Goal: Transaction & Acquisition: Purchase product/service

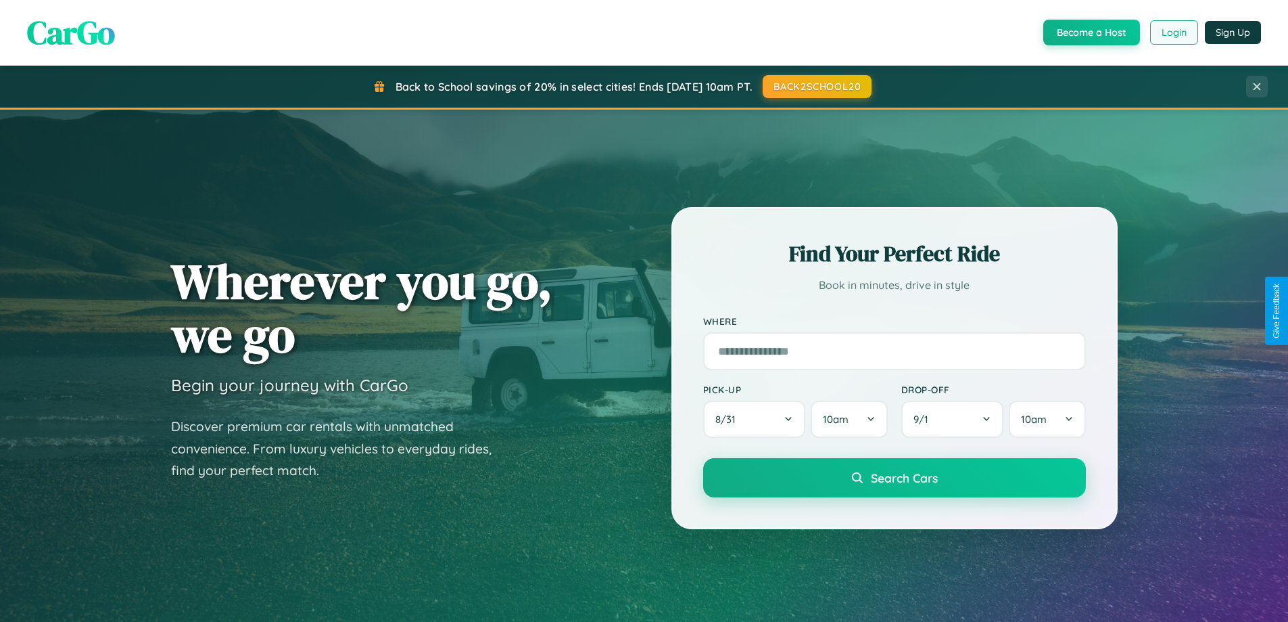
click at [1173, 32] on button "Login" at bounding box center [1174, 32] width 48 height 24
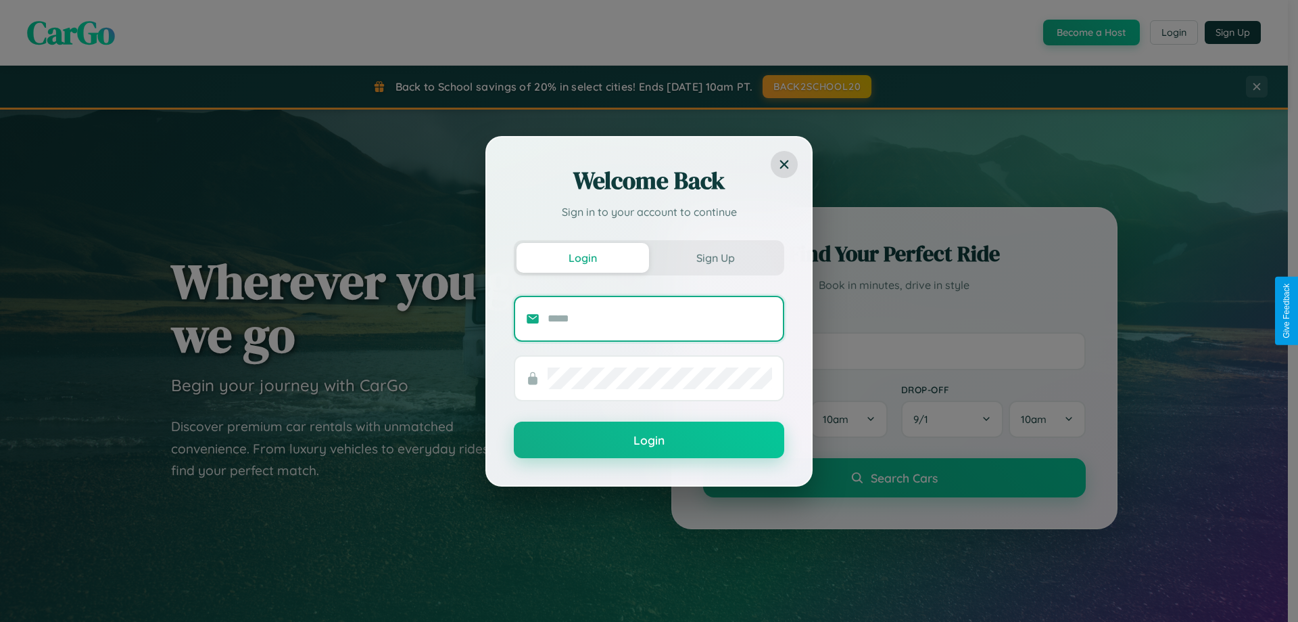
click at [660, 318] on input "text" at bounding box center [660, 319] width 225 height 22
type input "**********"
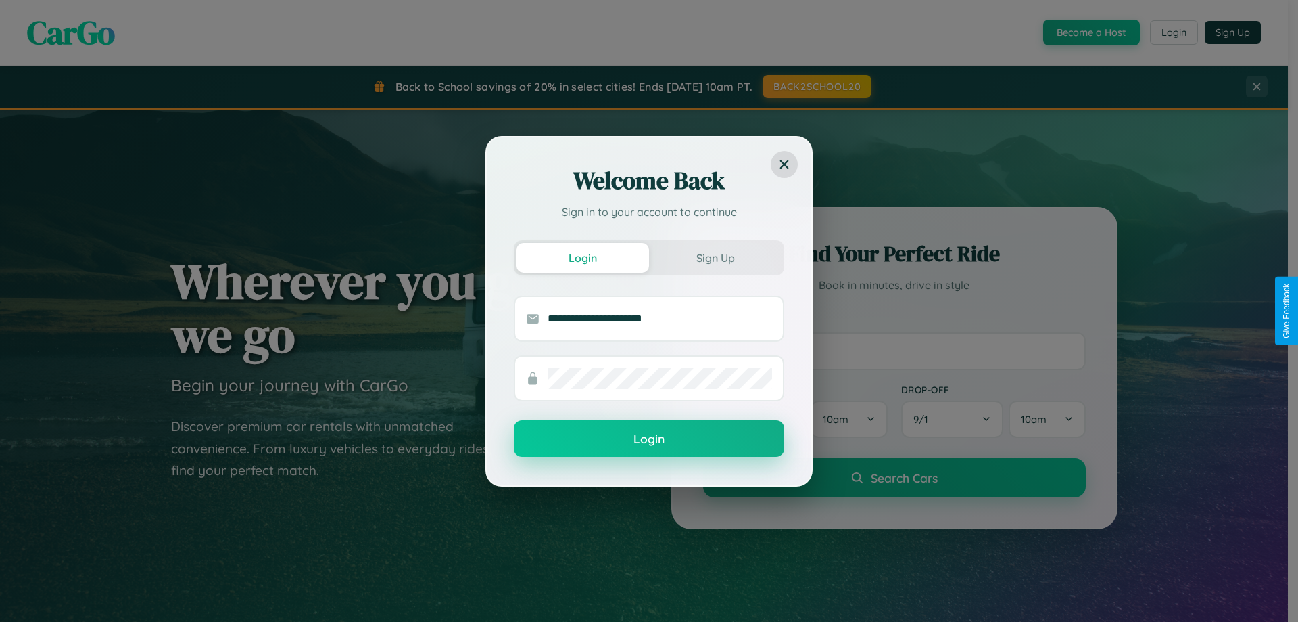
click at [649, 438] on button "Login" at bounding box center [649, 438] width 271 height 37
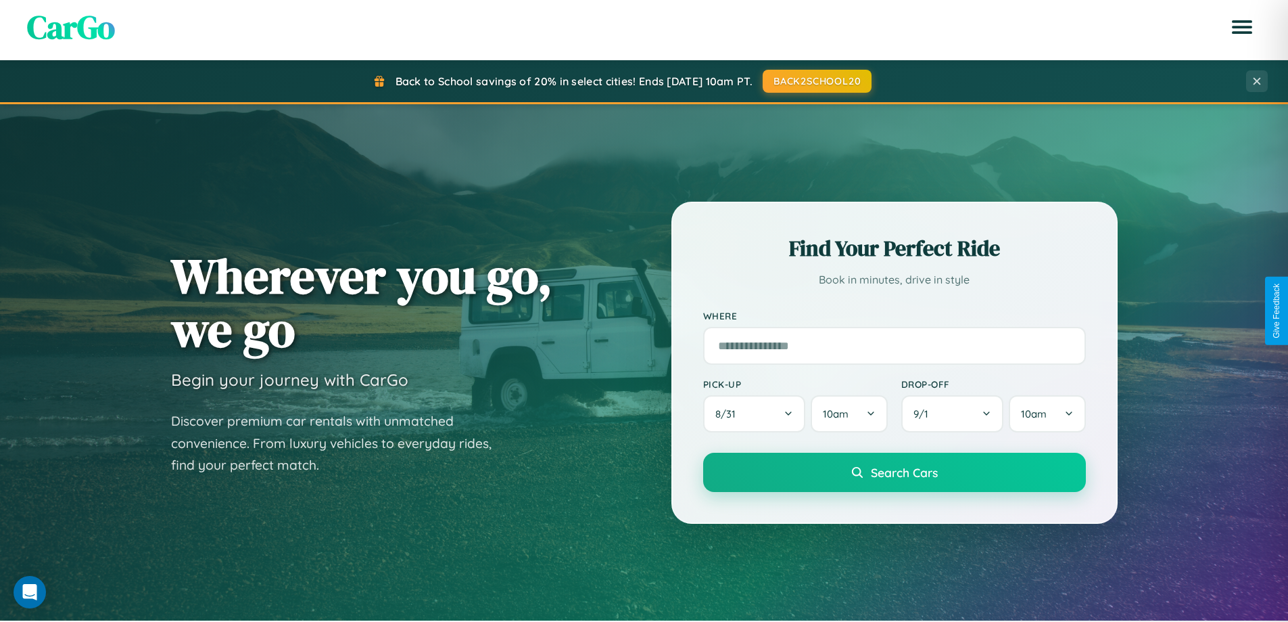
scroll to position [931, 0]
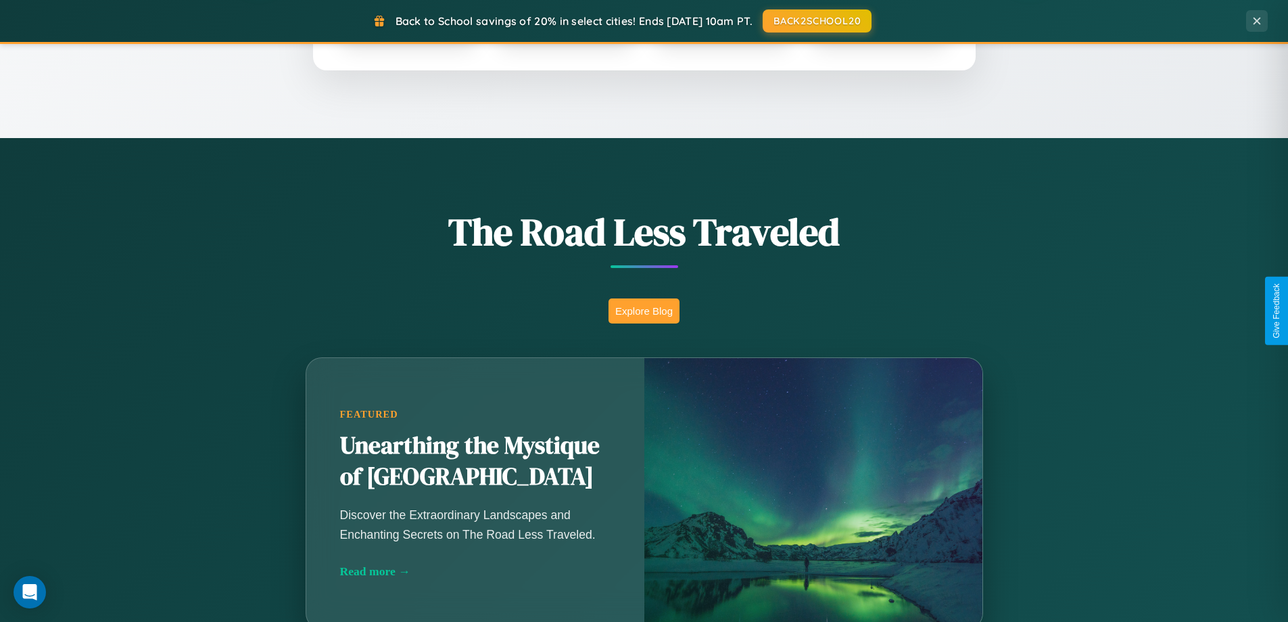
click at [644, 310] on button "Explore Blog" at bounding box center [644, 310] width 71 height 25
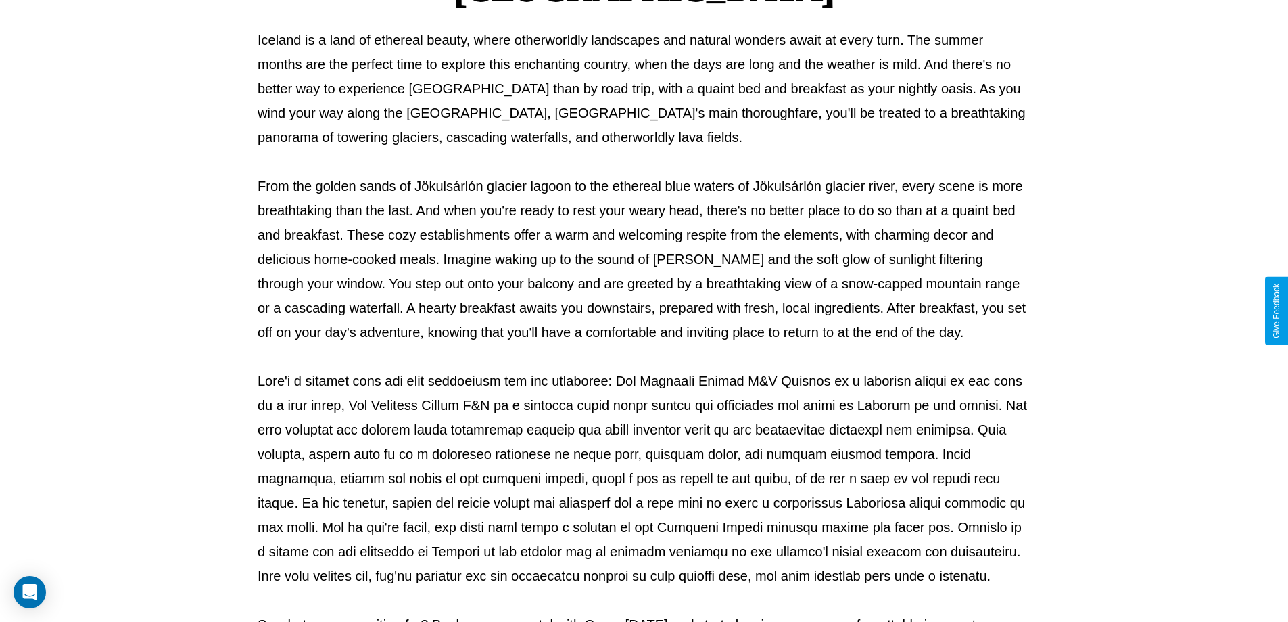
scroll to position [438, 0]
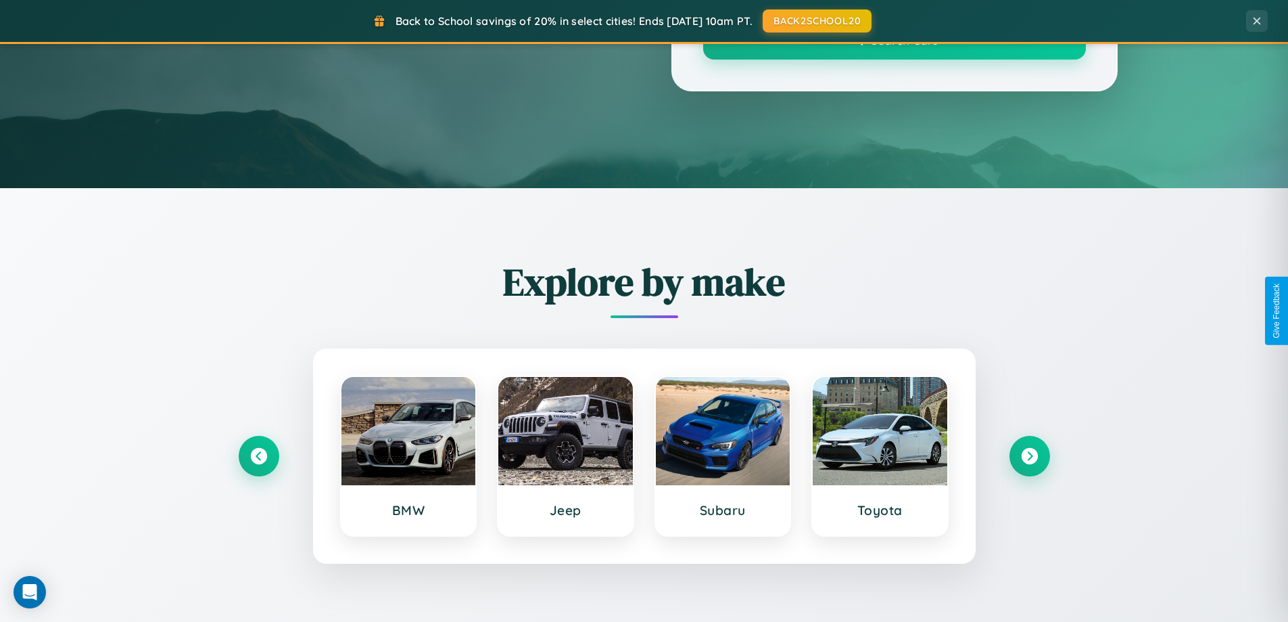
scroll to position [931, 0]
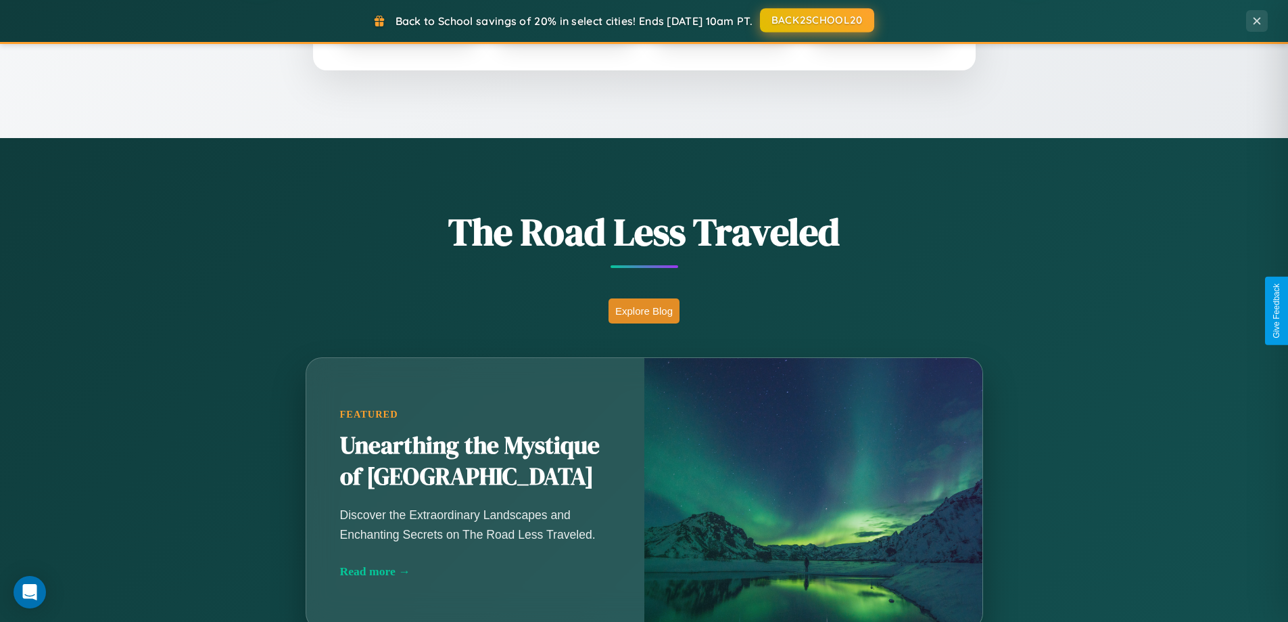
click at [816, 21] on button "BACK2SCHOOL20" at bounding box center [817, 20] width 114 height 24
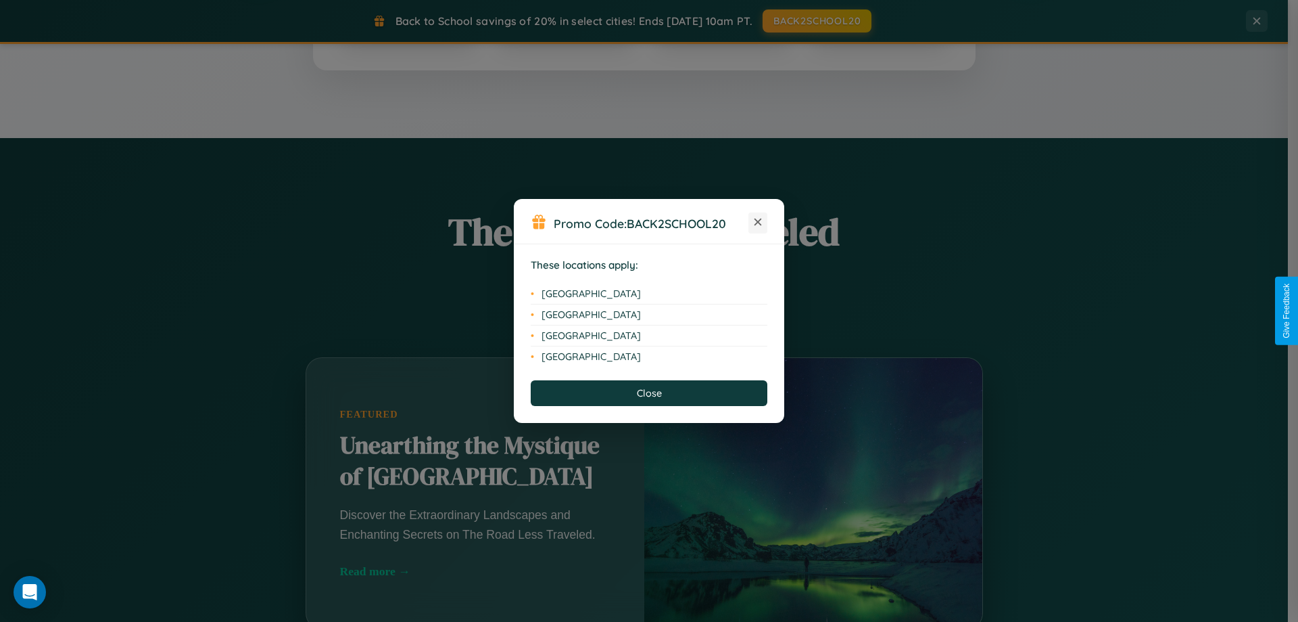
click at [758, 223] on icon at bounding box center [758, 221] width 7 height 7
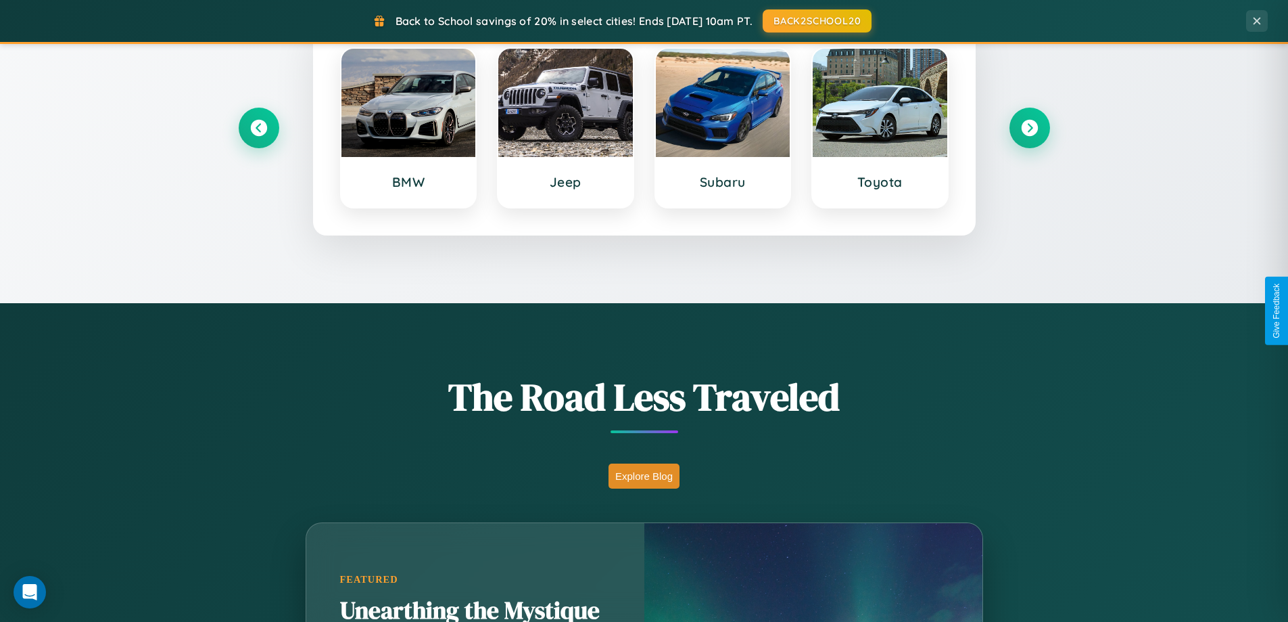
scroll to position [583, 0]
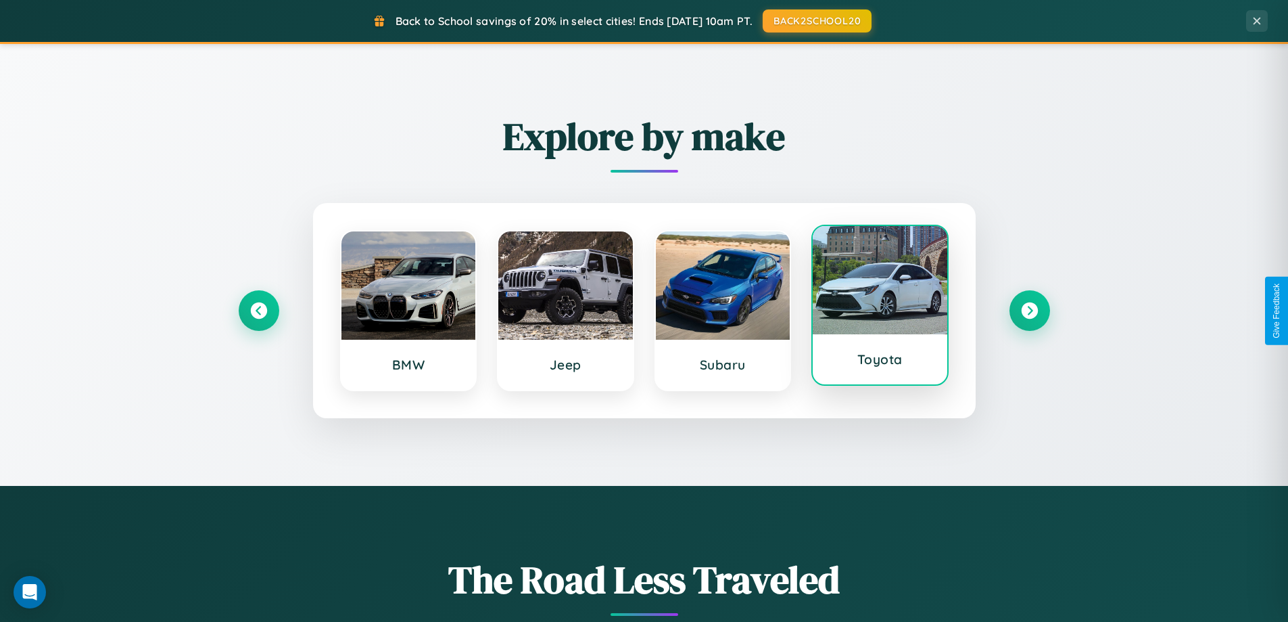
click at [880, 308] on div at bounding box center [880, 280] width 135 height 108
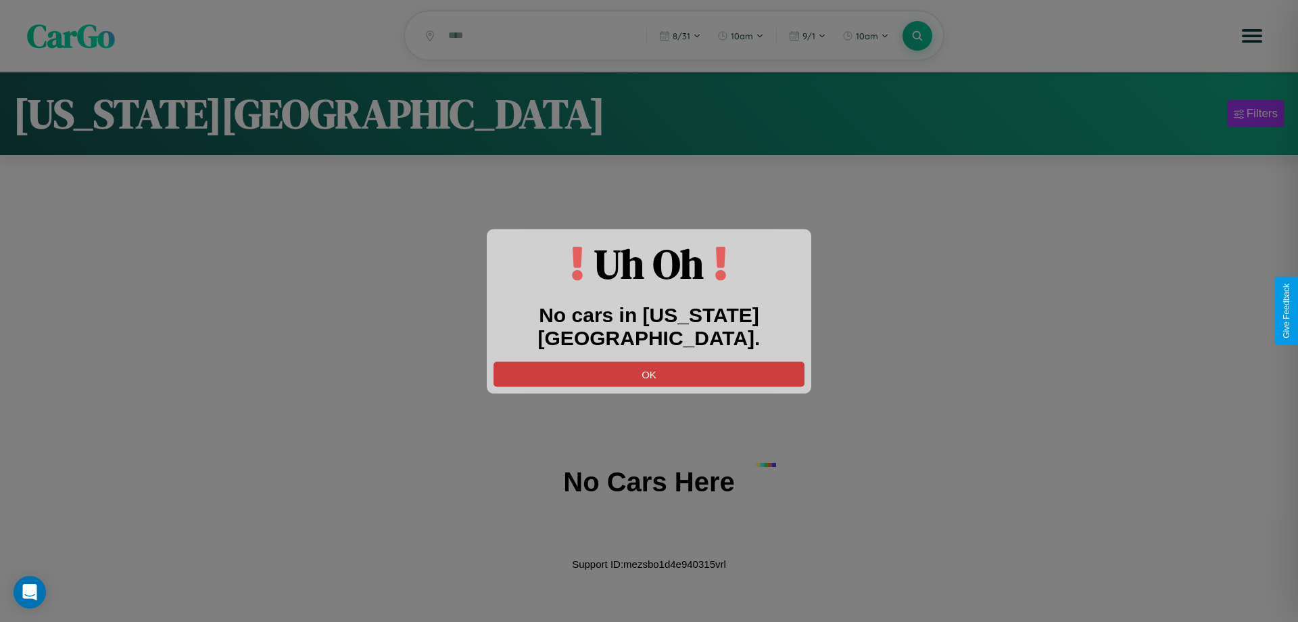
click at [649, 361] on button "OK" at bounding box center [649, 373] width 311 height 25
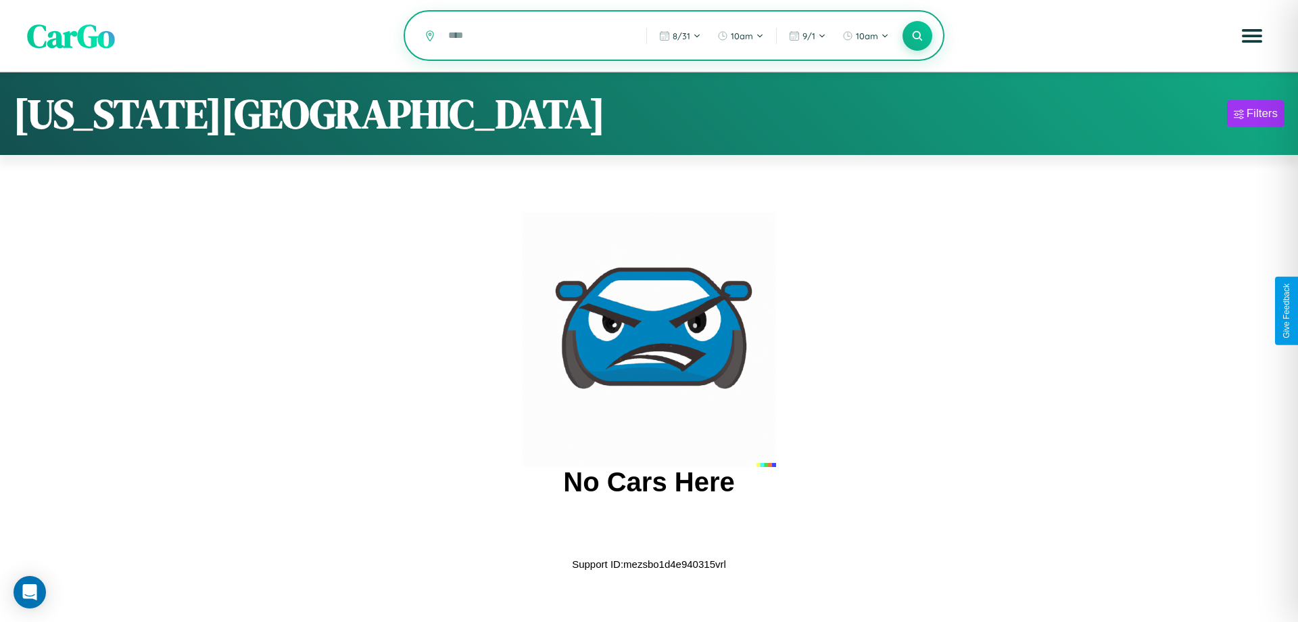
click at [538, 37] on input "text" at bounding box center [537, 36] width 191 height 24
click at [918, 37] on icon at bounding box center [917, 35] width 13 height 13
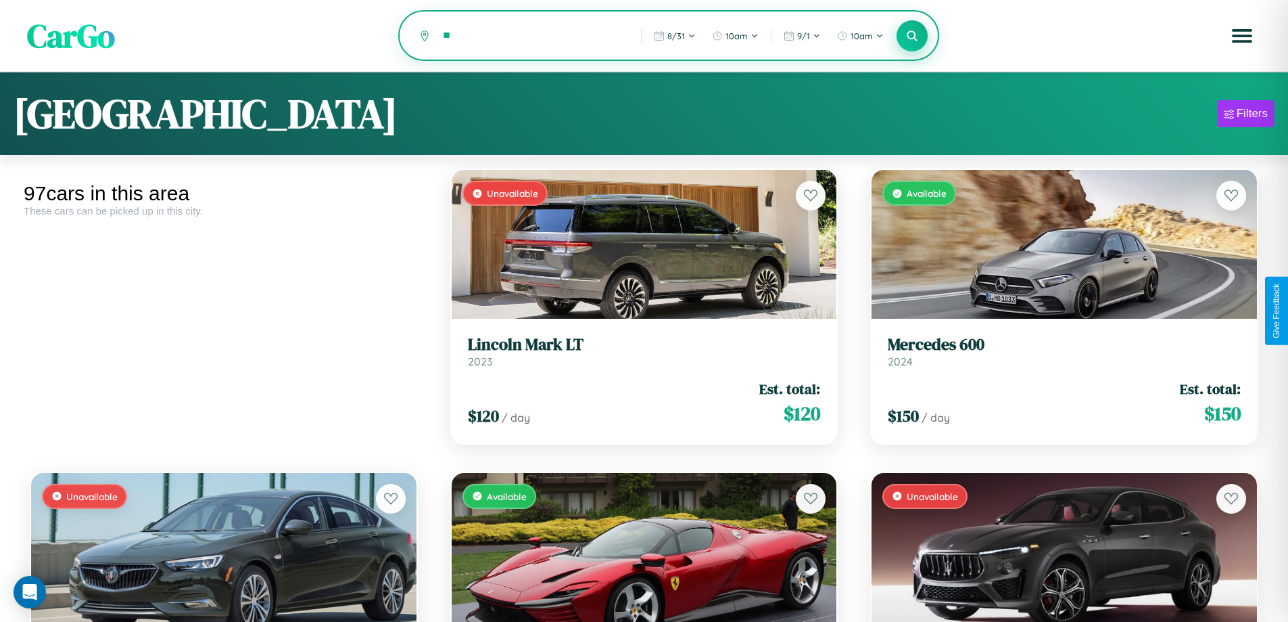
type input "*"
type input "****"
click at [912, 37] on icon at bounding box center [912, 35] width 13 height 13
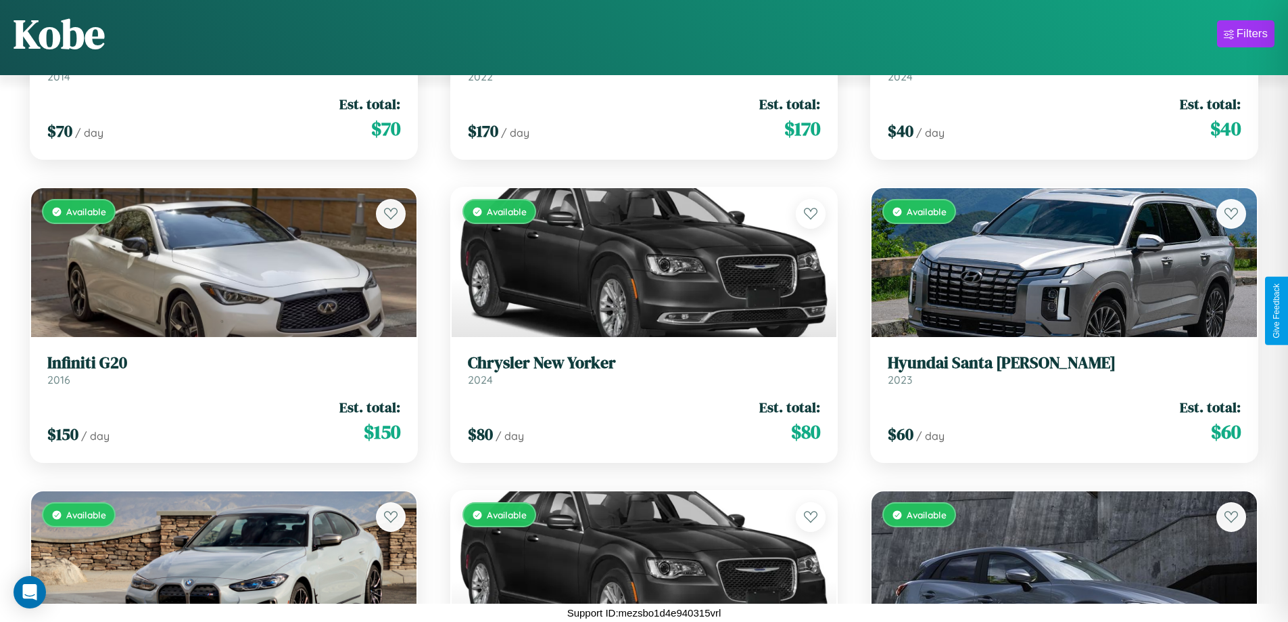
scroll to position [1099, 0]
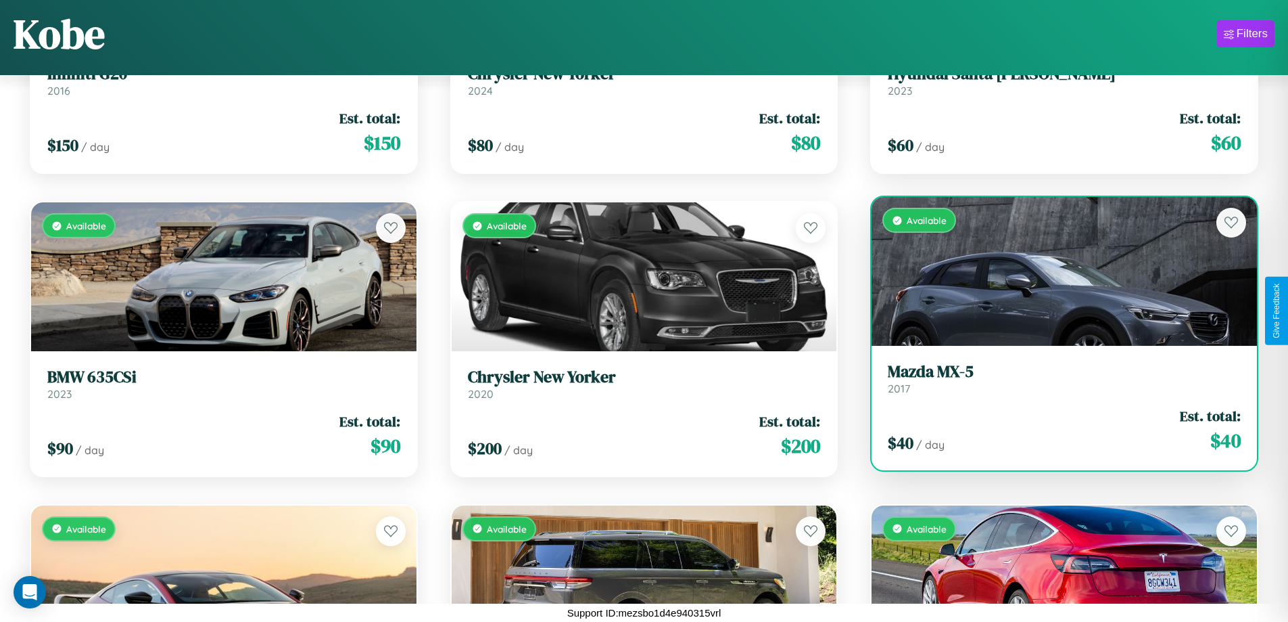
click at [1056, 379] on h3 "Mazda MX-5" at bounding box center [1064, 372] width 353 height 20
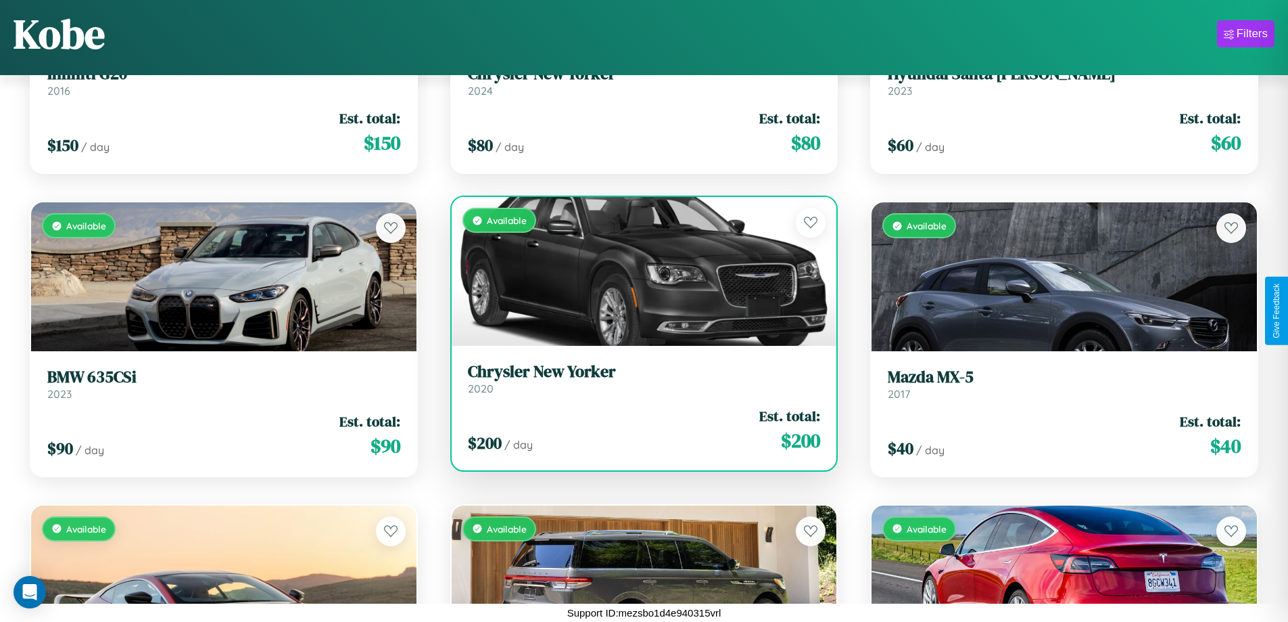
scroll to position [190, 0]
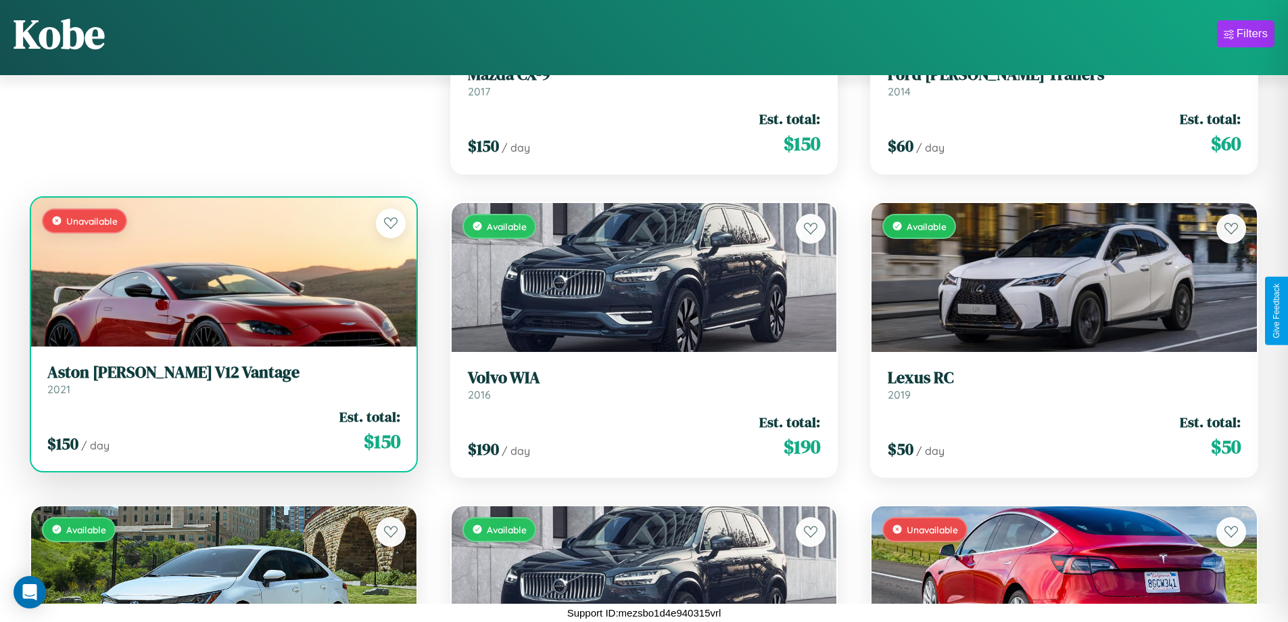
click at [222, 382] on h3 "Aston [PERSON_NAME] V12 Vantage" at bounding box center [223, 372] width 353 height 20
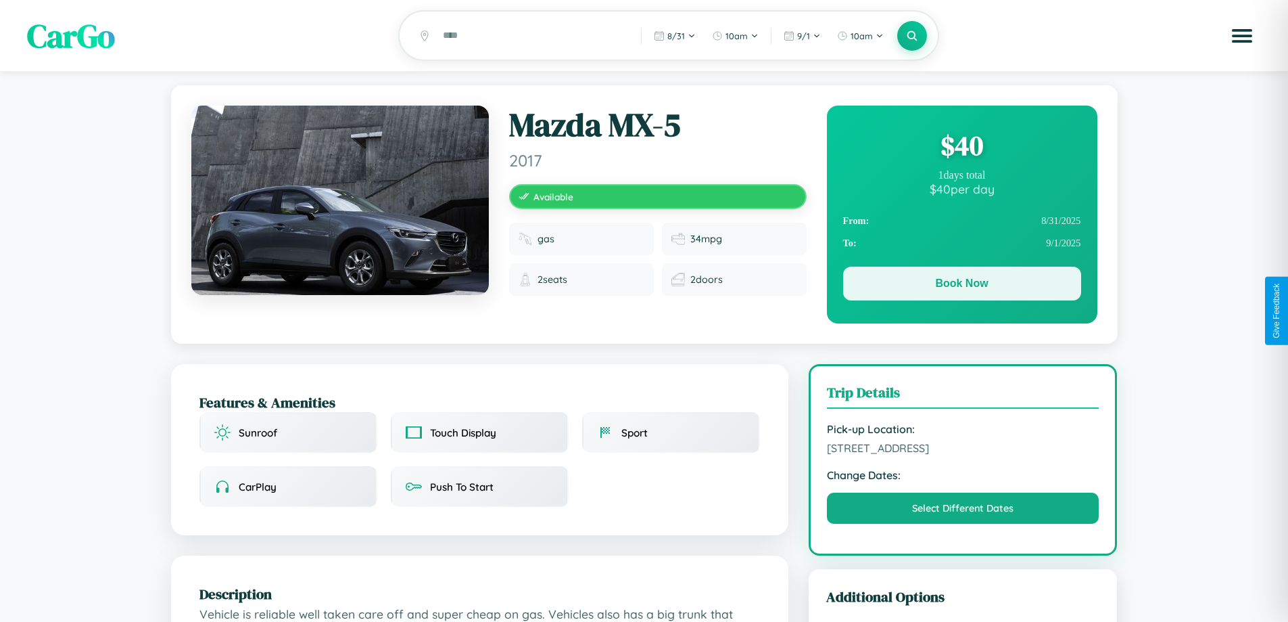
click at [962, 285] on button "Book Now" at bounding box center [962, 283] width 238 height 34
